Goal: Find specific page/section: Find specific page/section

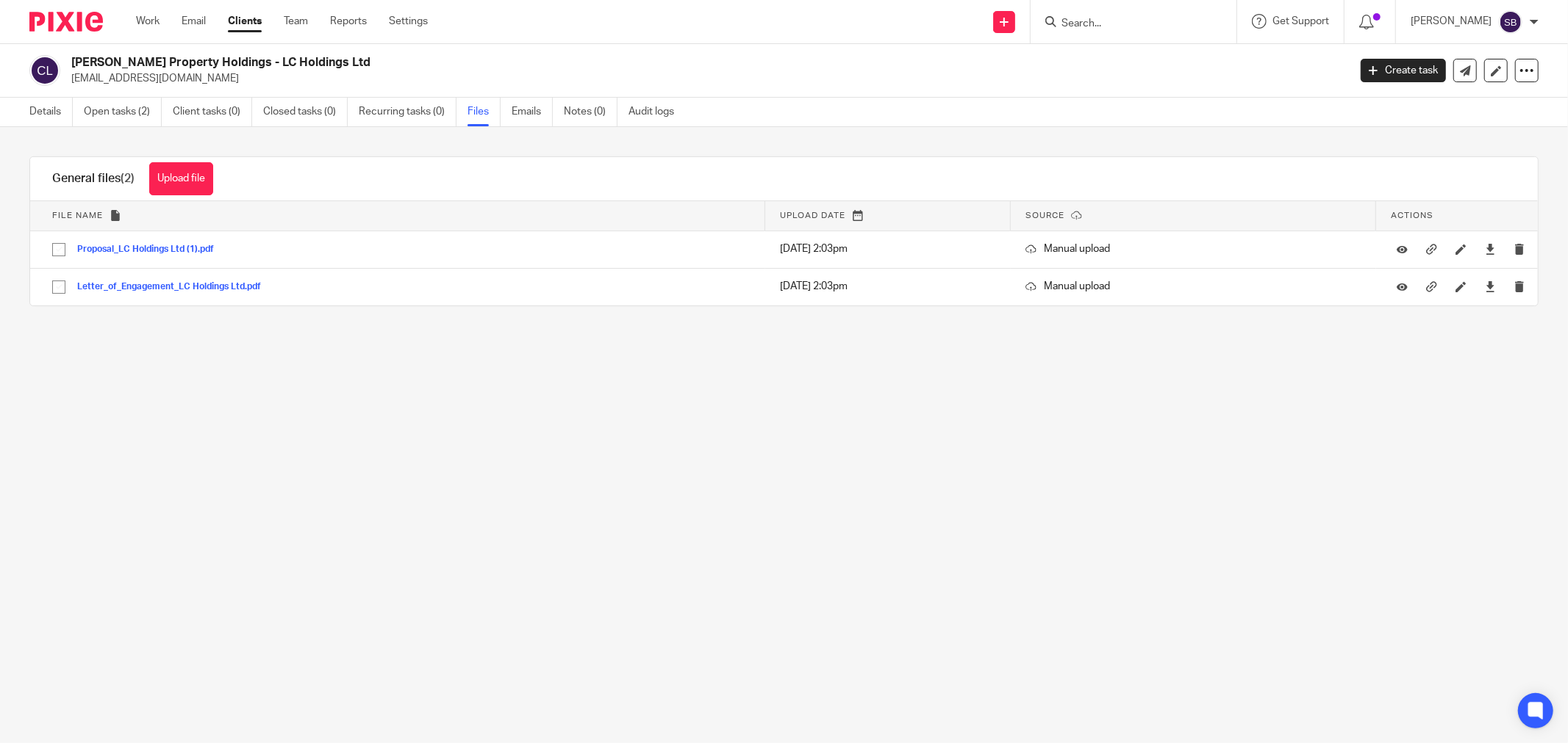
click at [1099, 18] on input "Search" at bounding box center [1126, 24] width 132 height 13
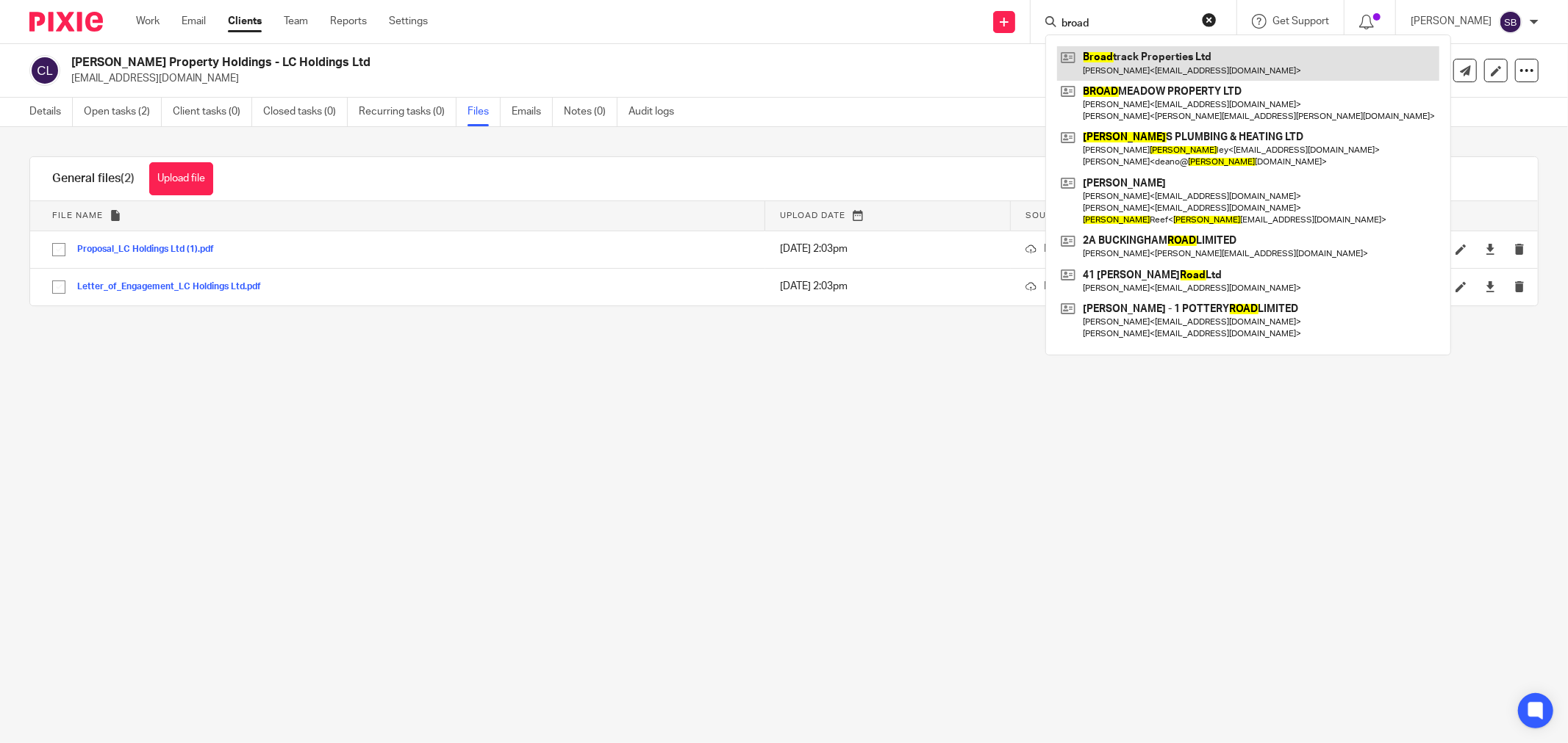
type input "broad"
click at [1184, 60] on link at bounding box center [1248, 63] width 382 height 34
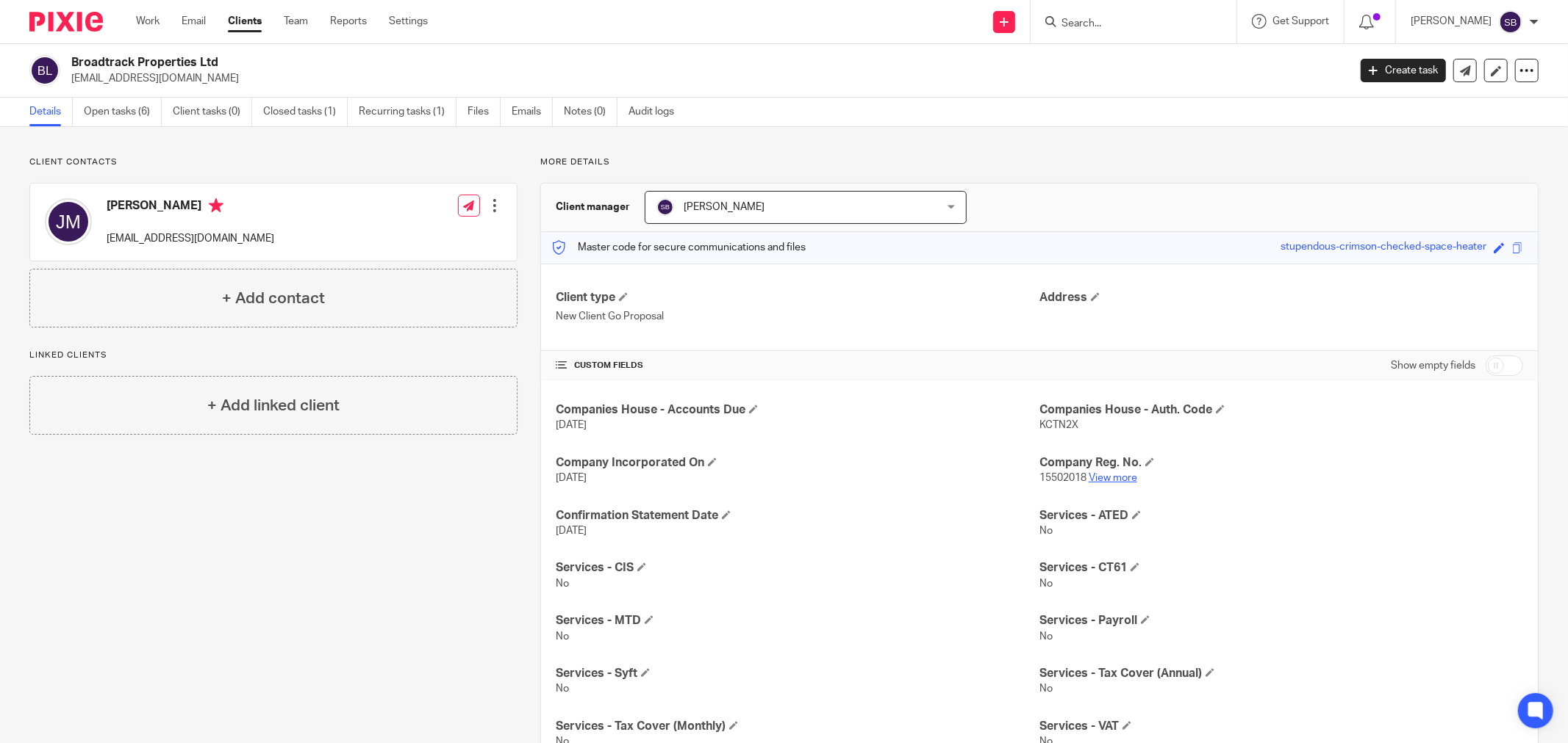
click at [1100, 480] on link "View more" at bounding box center [1112, 478] width 48 height 10
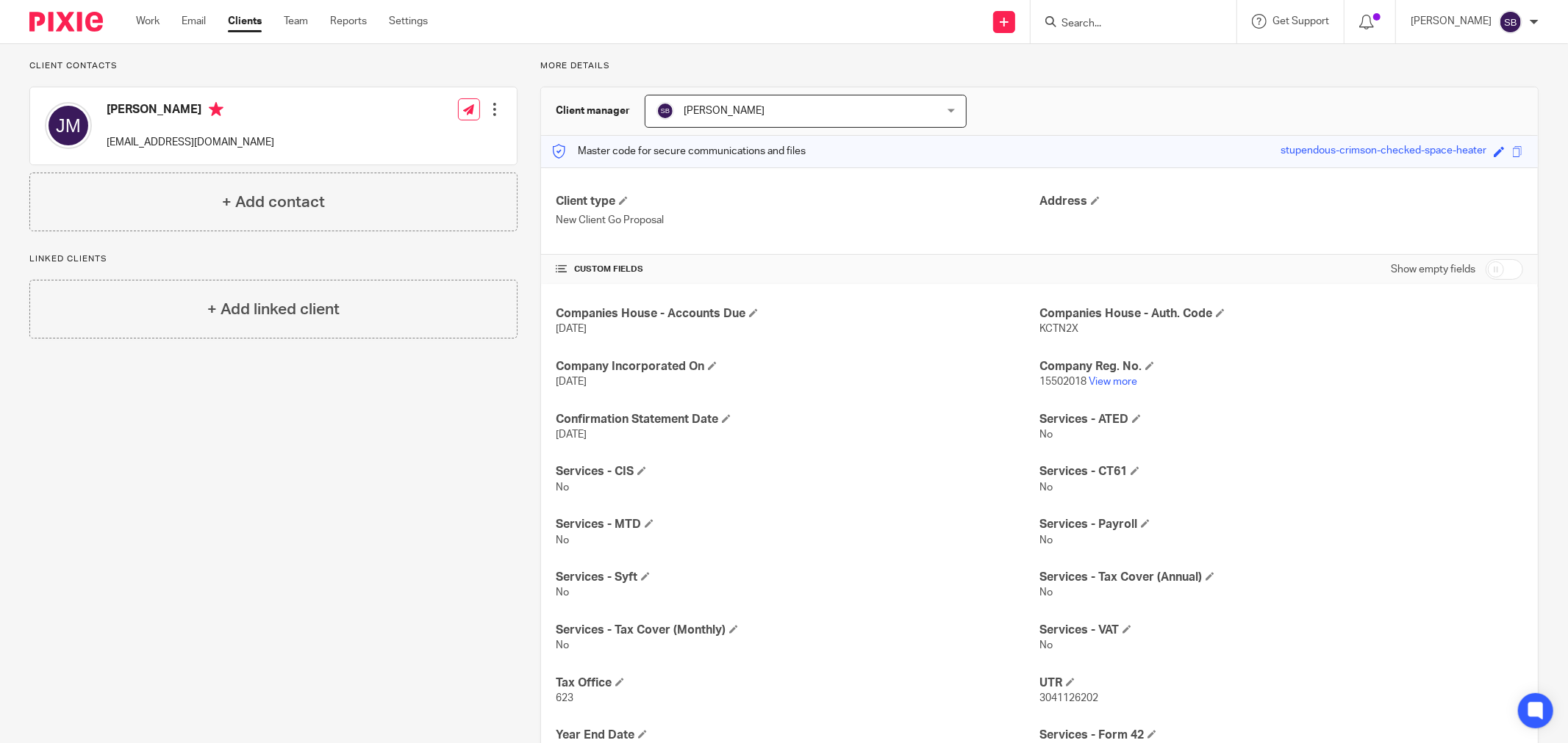
scroll to position [216, 0]
